Goal: Task Accomplishment & Management: Use online tool/utility

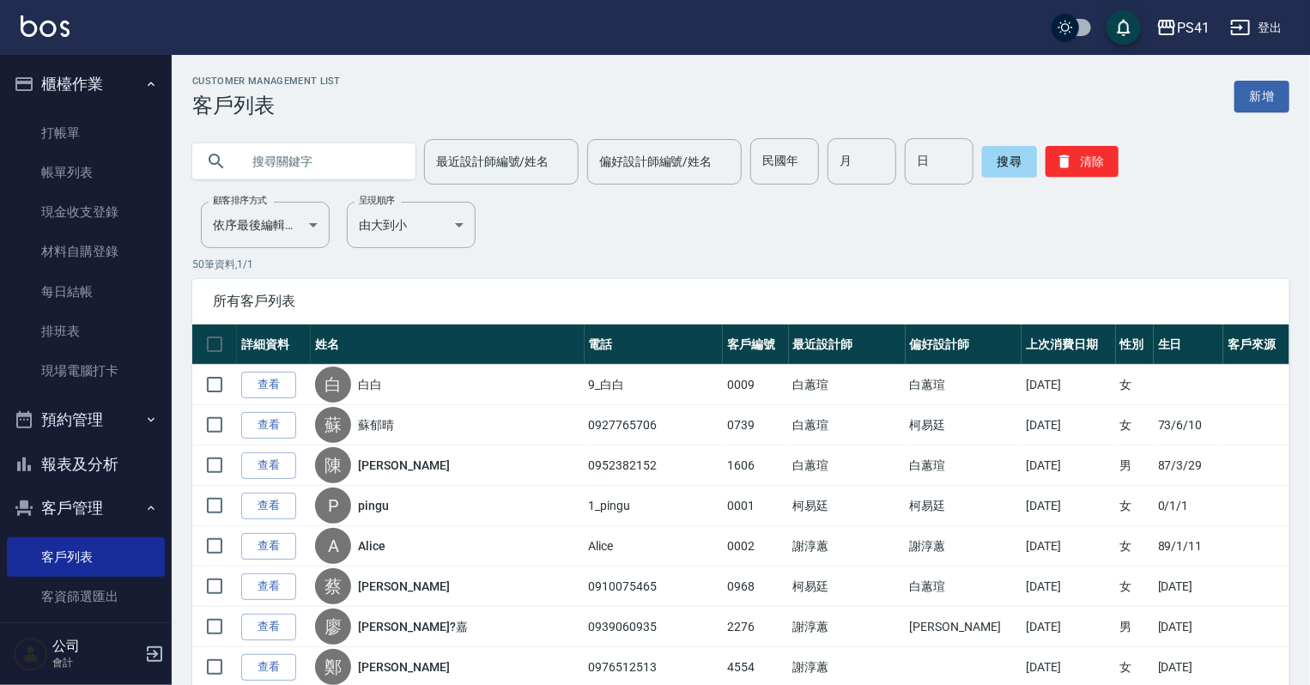
click at [282, 167] on input "text" at bounding box center [320, 161] width 161 height 46
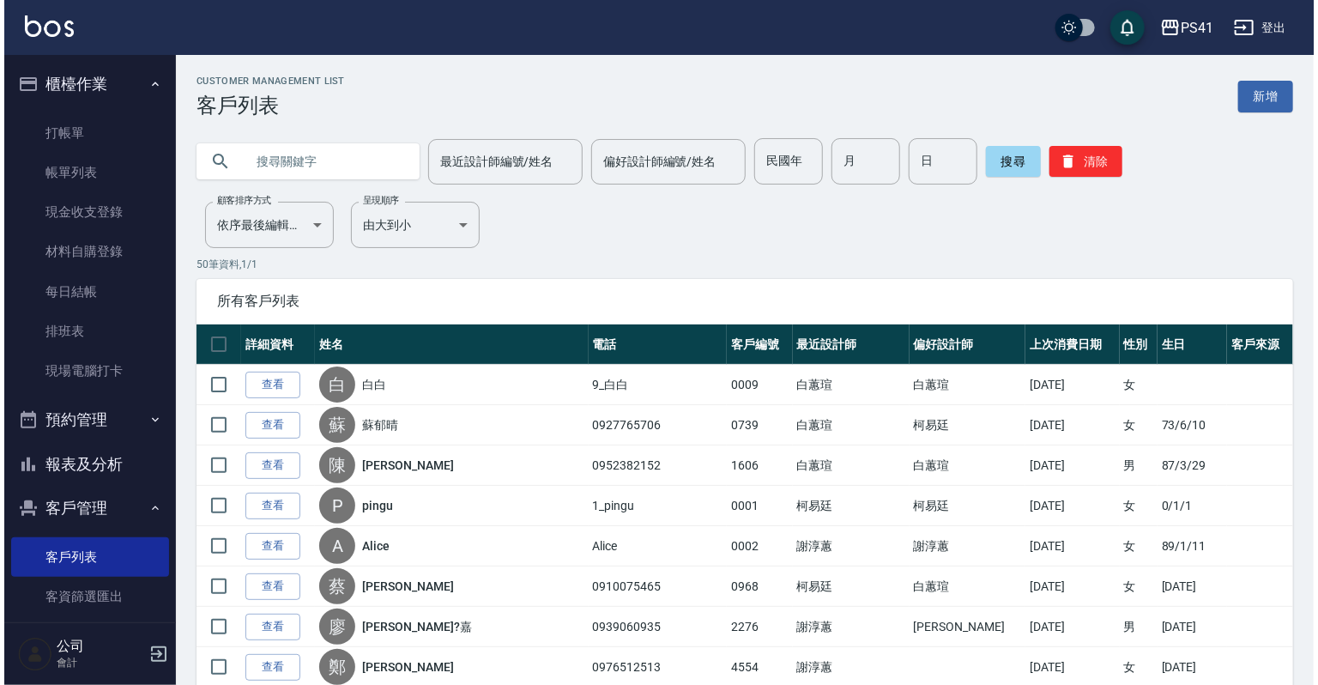
scroll to position [158, 0]
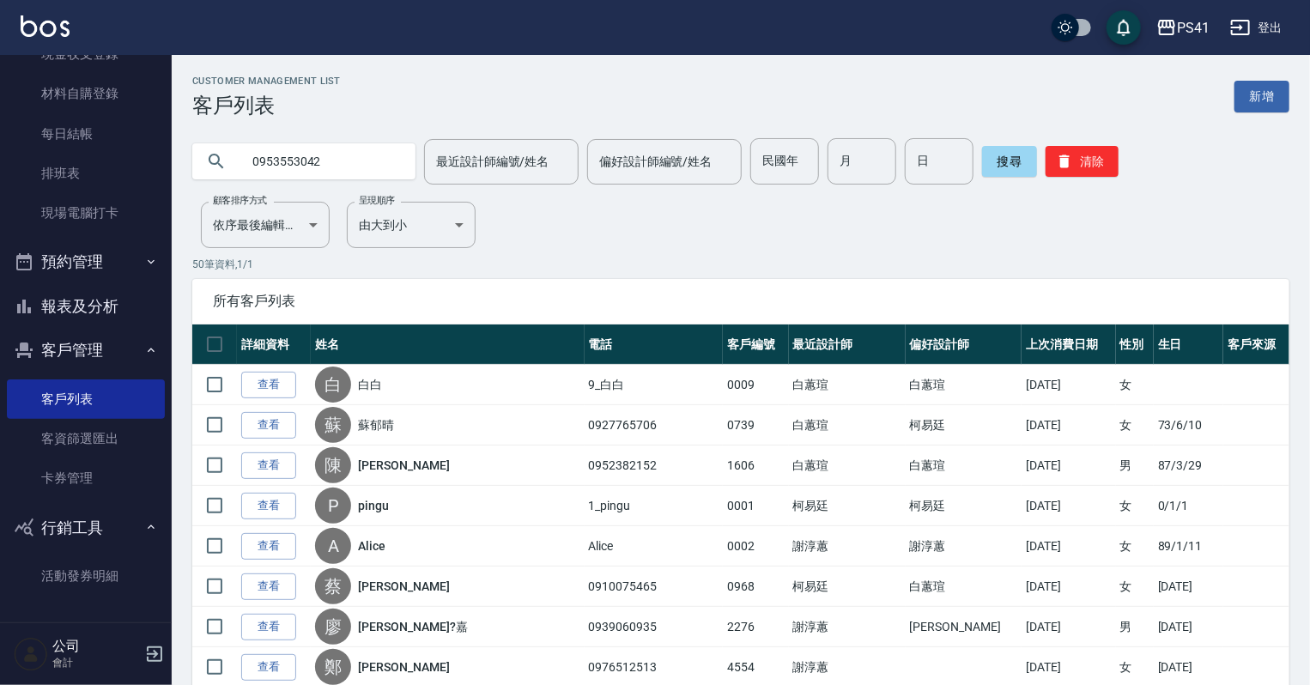
type input "0953553042"
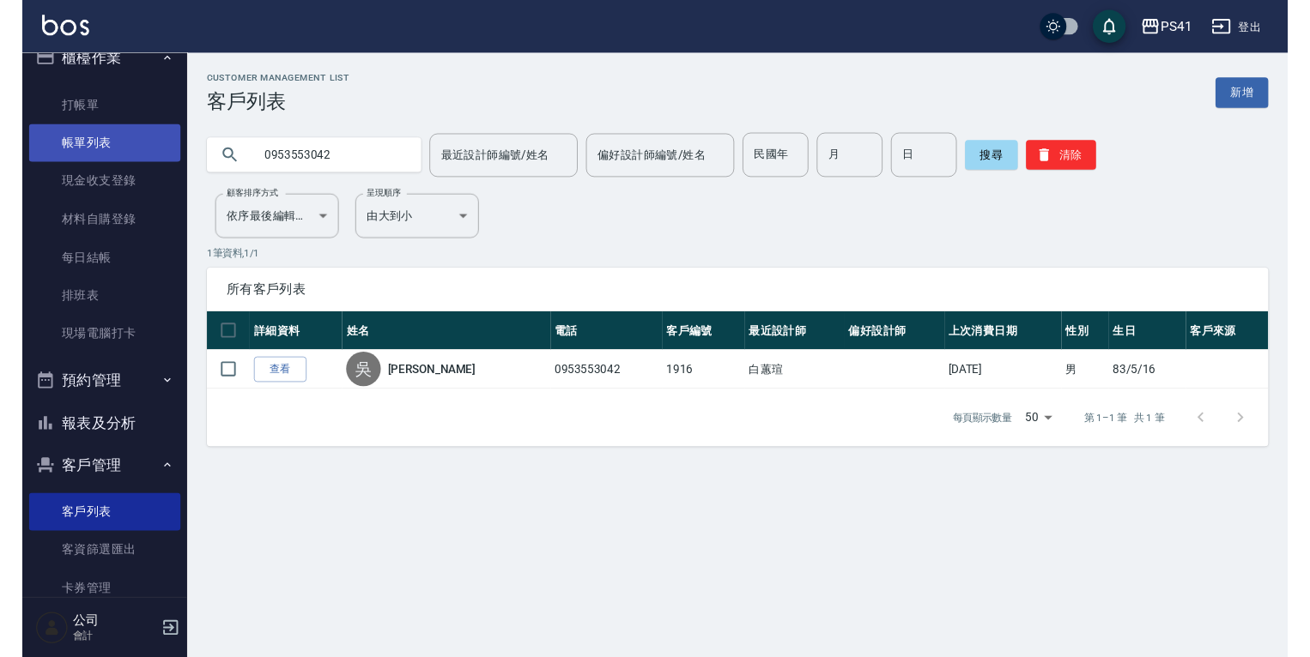
scroll to position [0, 0]
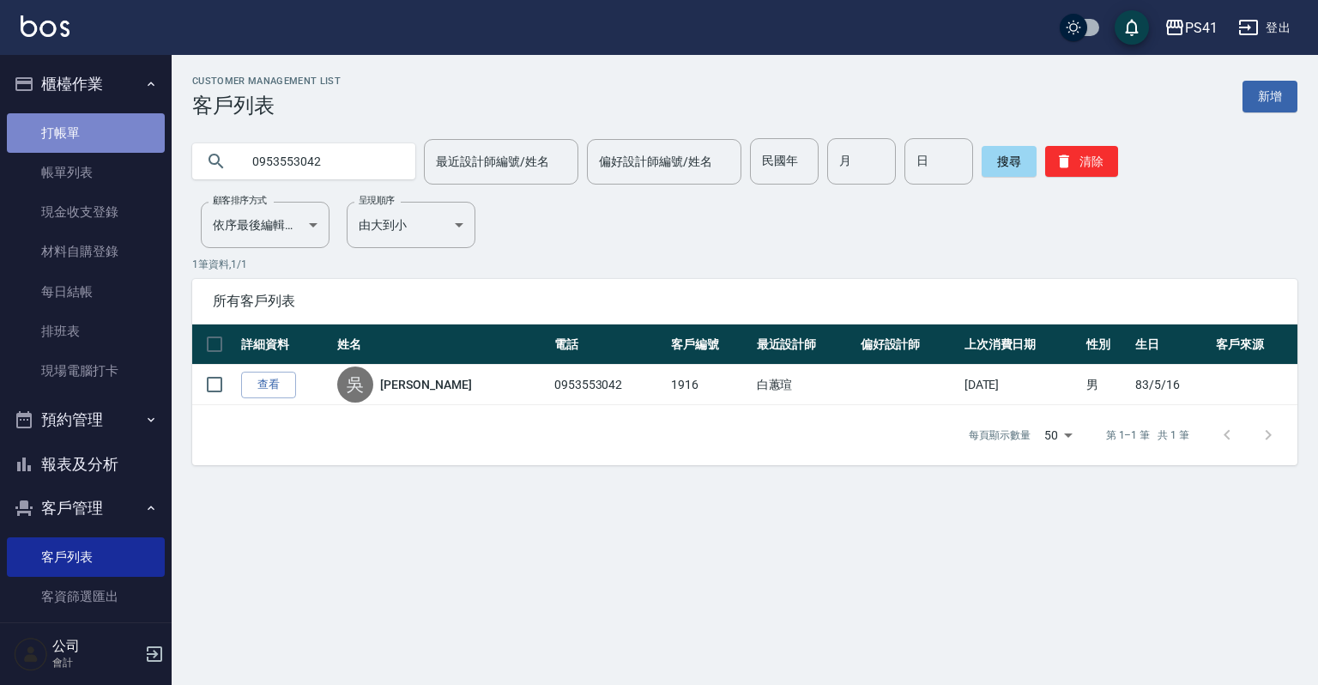
click at [88, 114] on link "打帳單" at bounding box center [86, 132] width 158 height 39
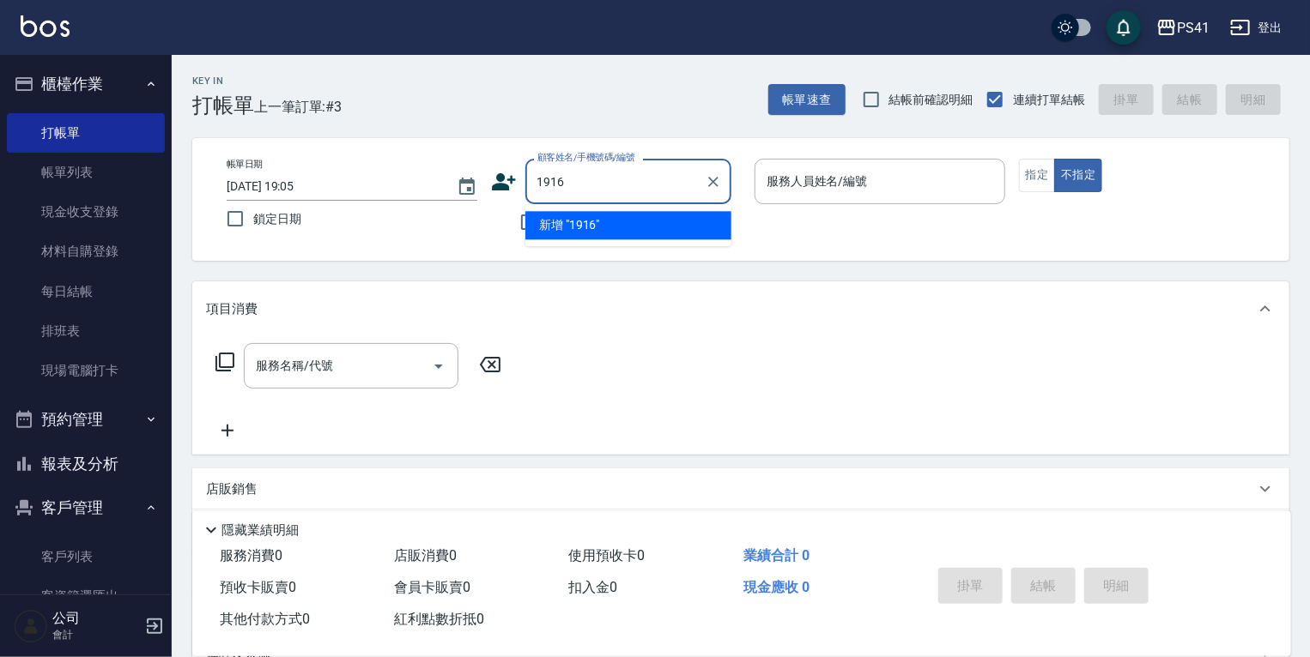
type input "1916"
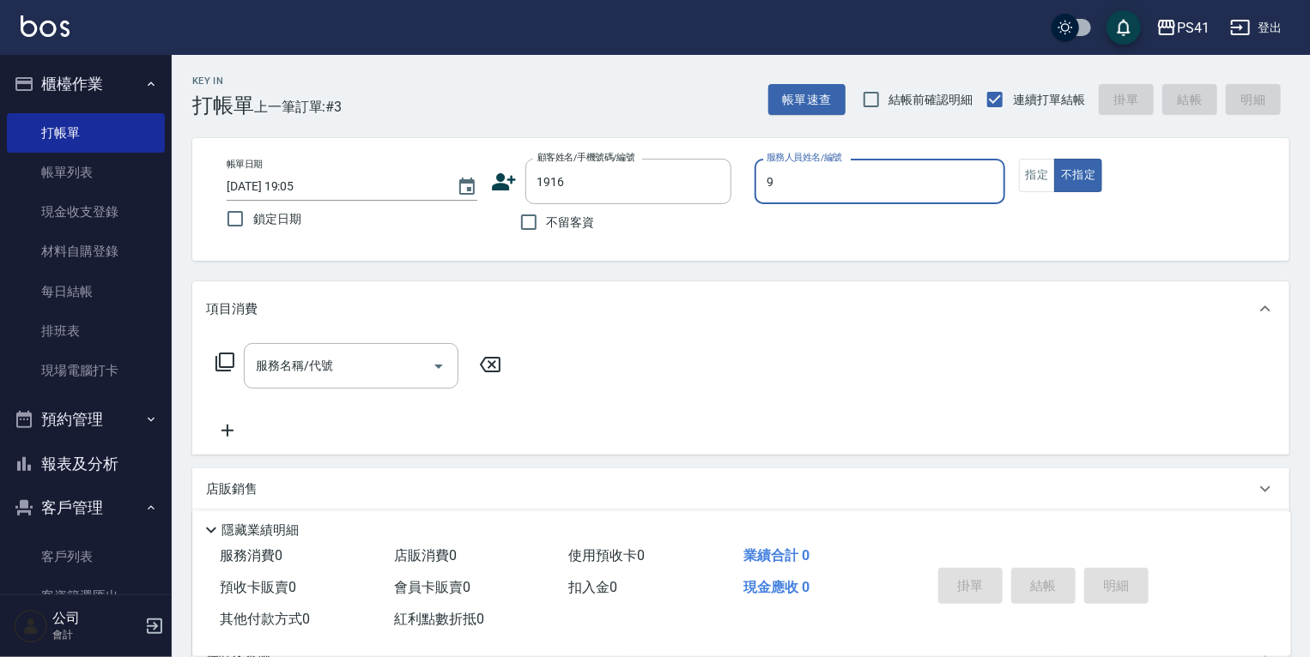
type input "白蕙瑄-9"
type button "false"
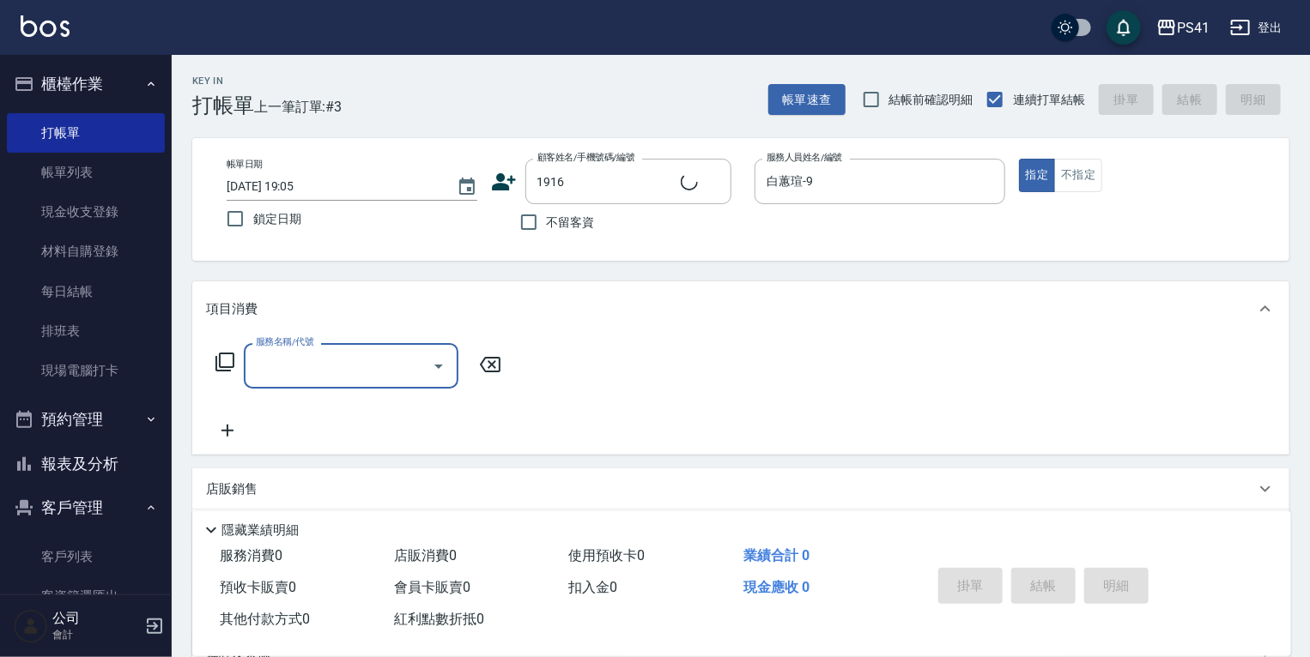
type input "[PERSON_NAME]/0953553042/1916"
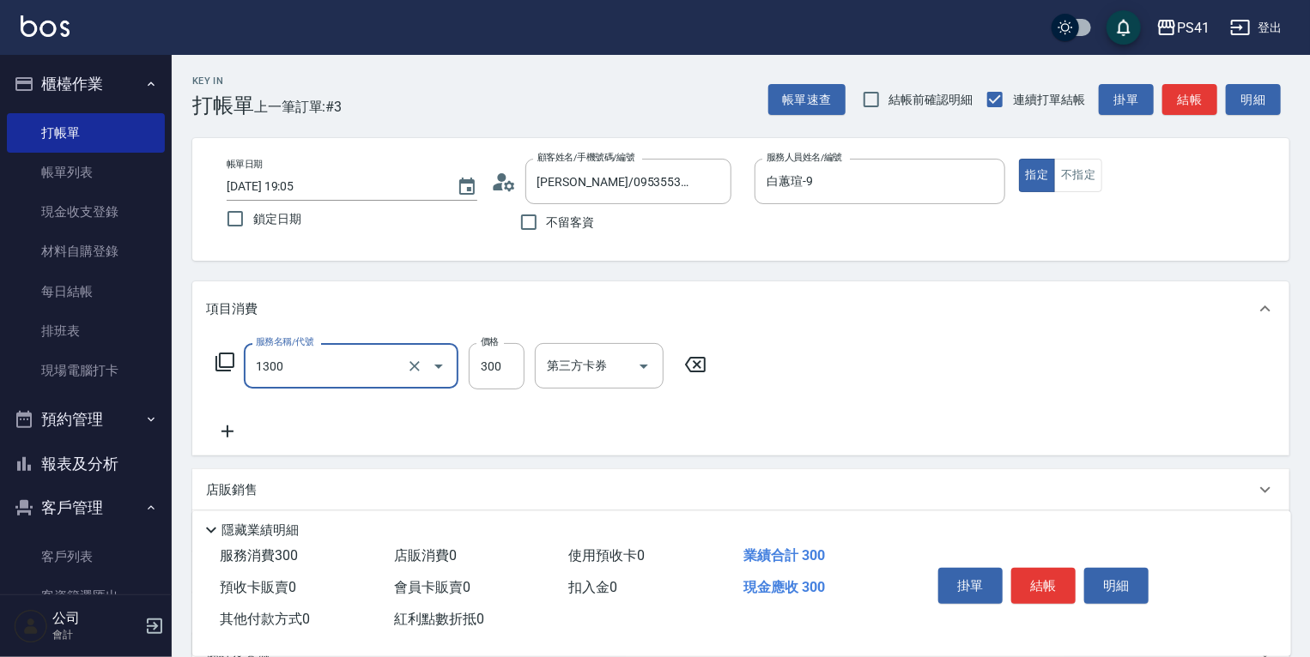
type input "洗髮300(1300)"
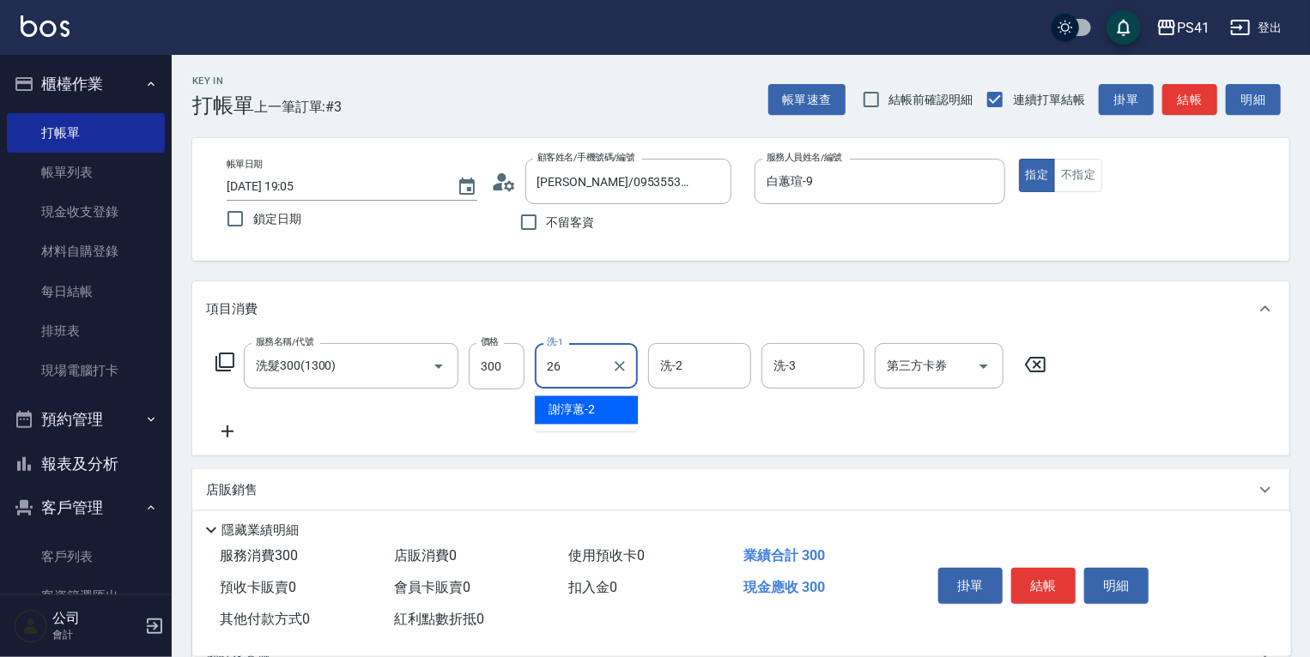
type input "[PERSON_NAME]-26"
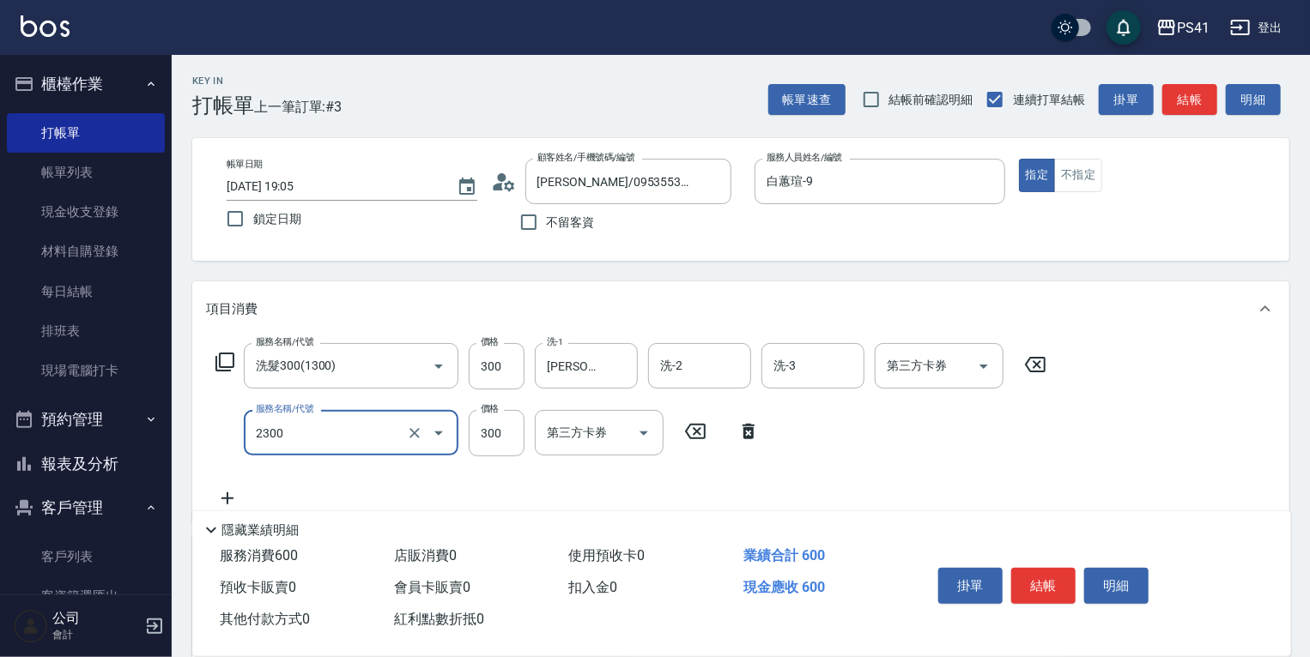
type input "剪髮(2300)"
